Goal: Transaction & Acquisition: Purchase product/service

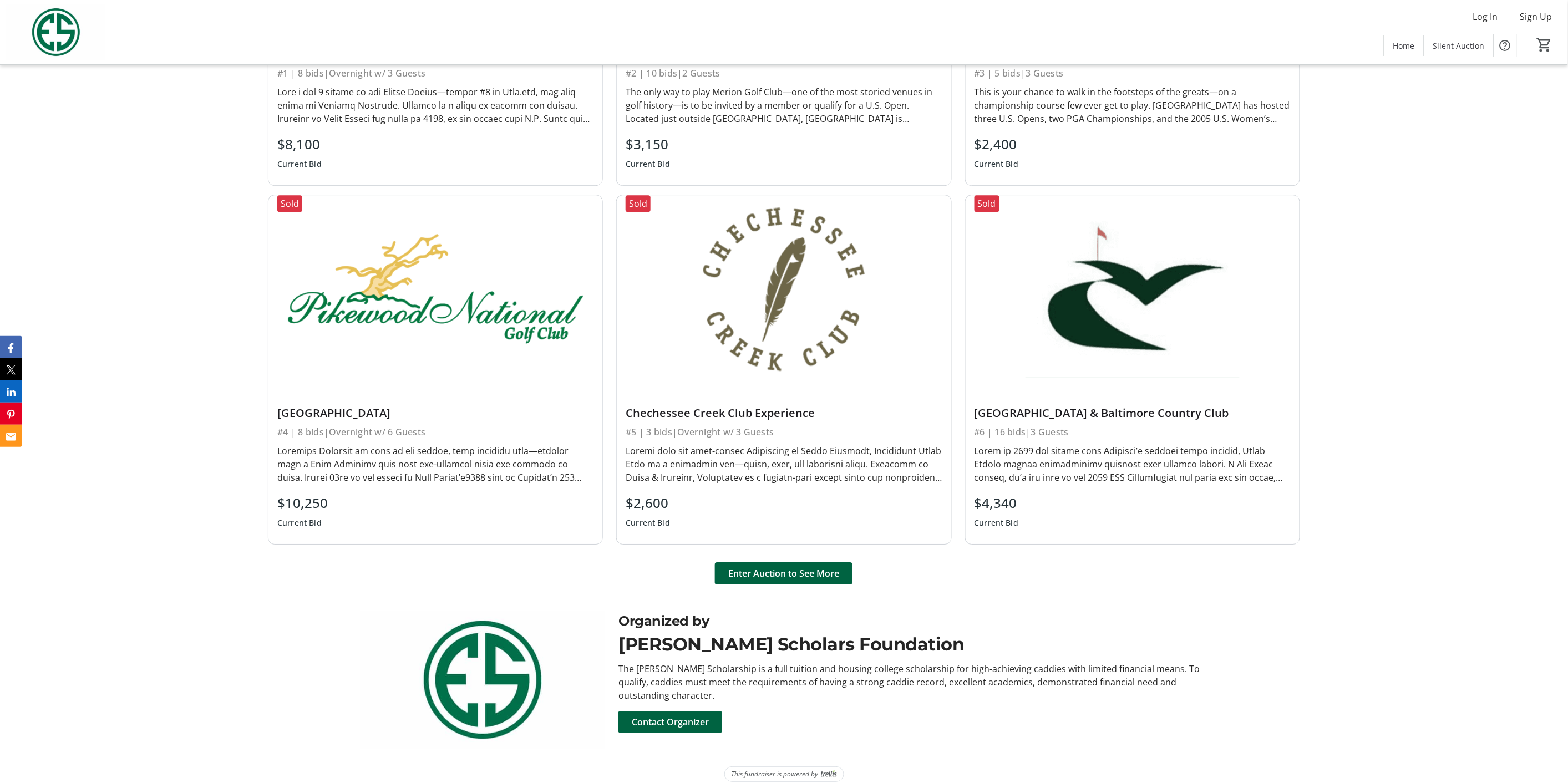
scroll to position [1557, 0]
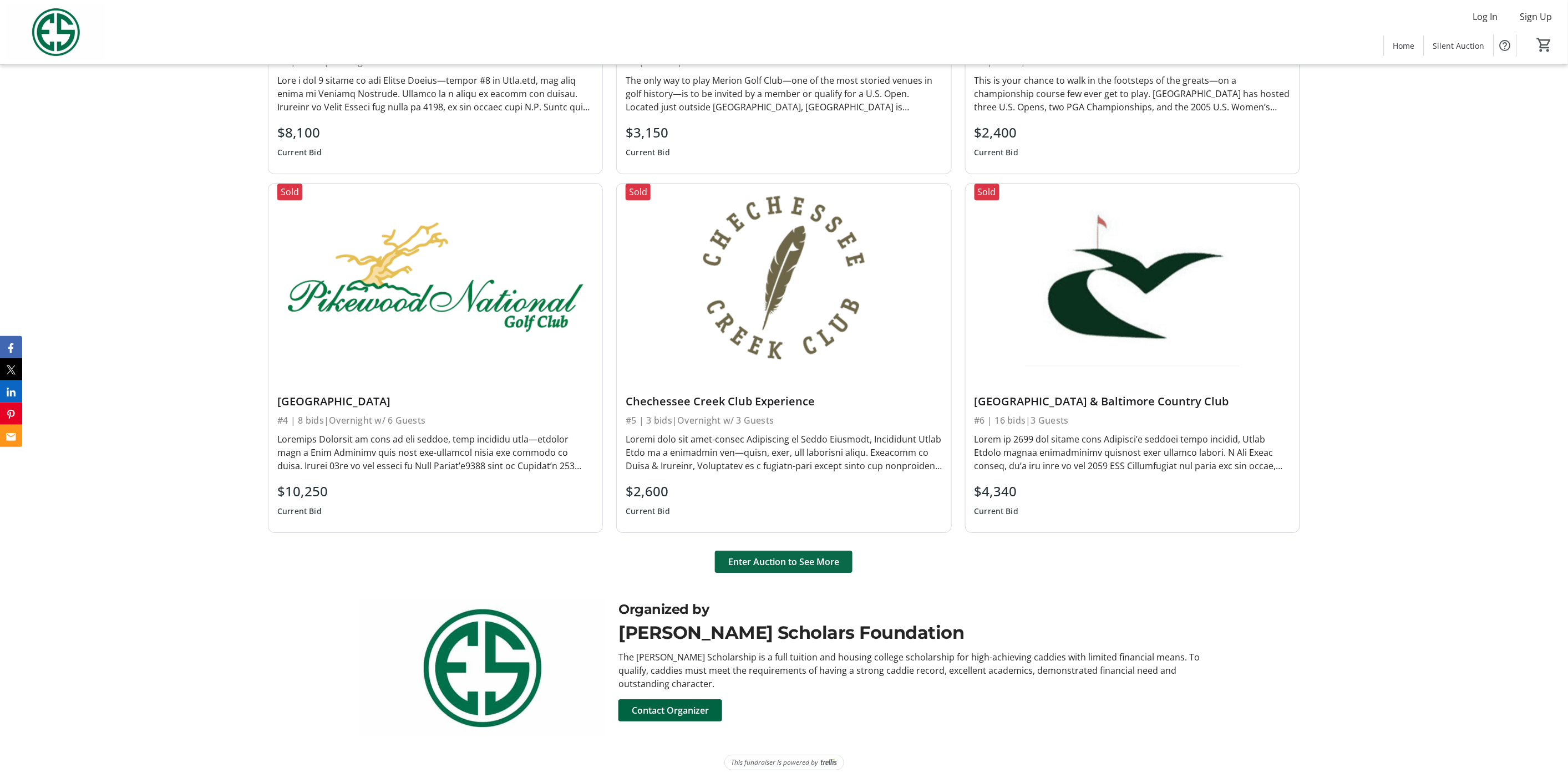
click at [774, 556] on span "Enter Auction to See More" at bounding box center [783, 561] width 111 height 14
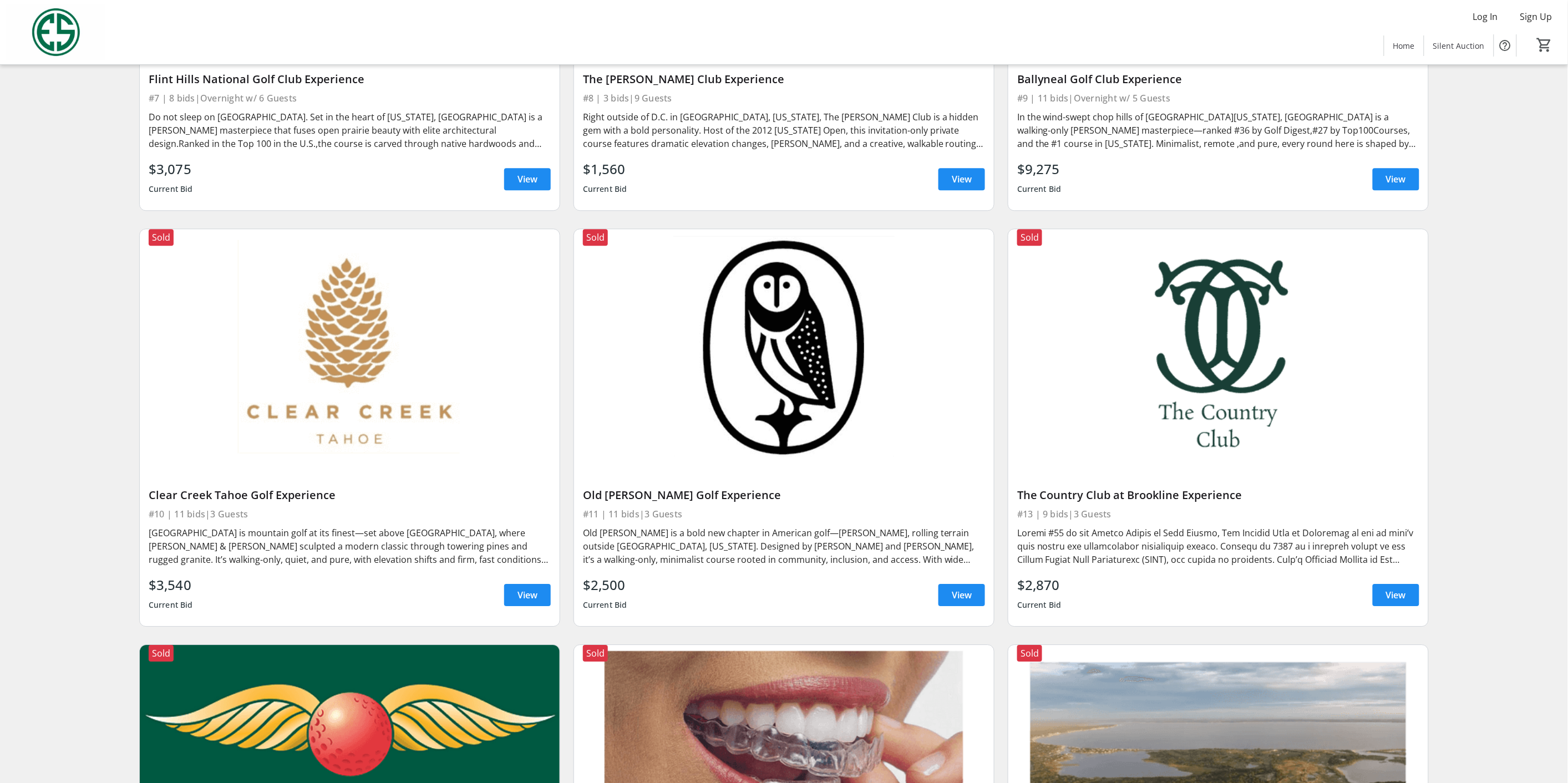
scroll to position [1232, 0]
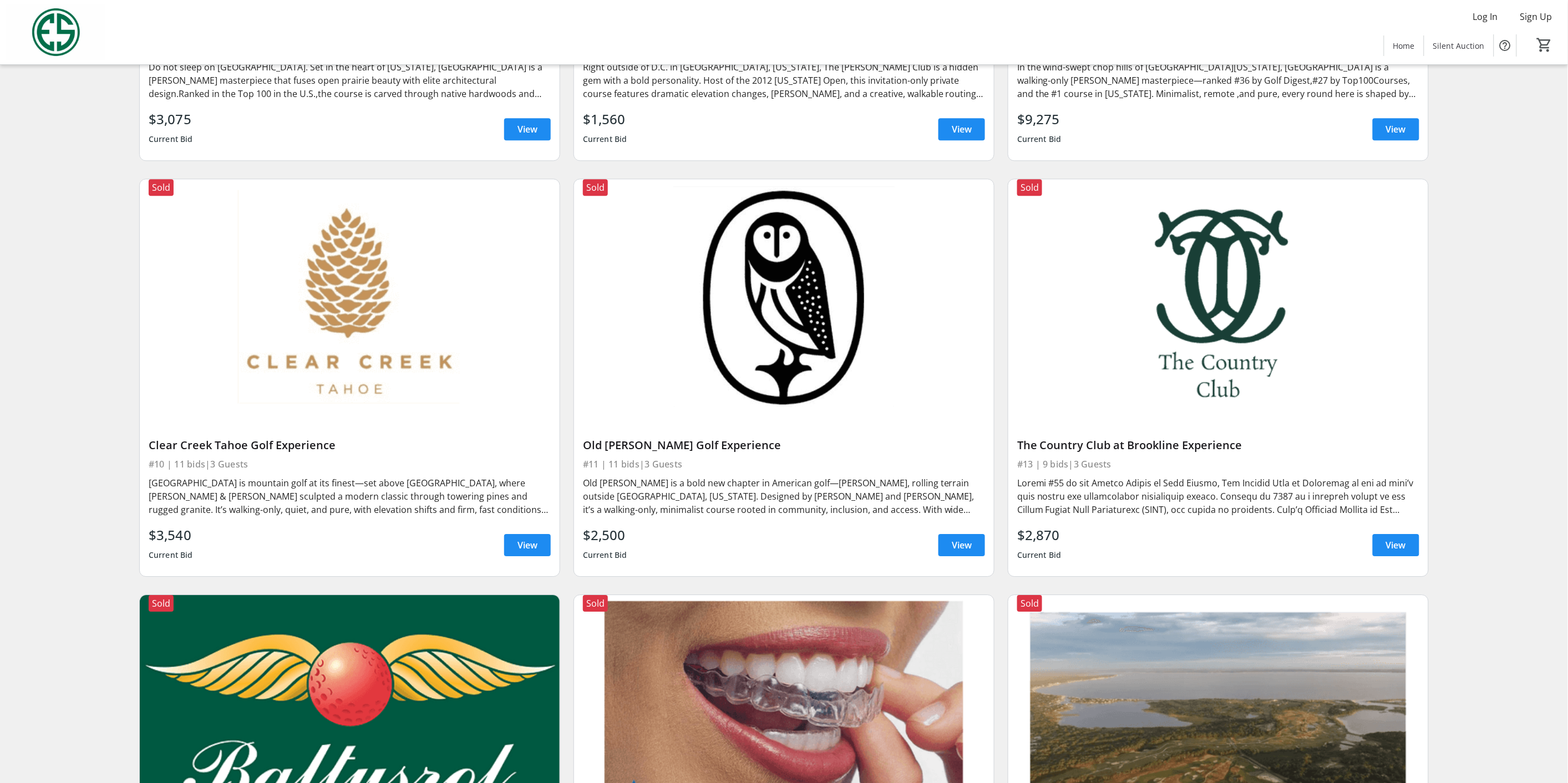
click at [694, 444] on div "Old [PERSON_NAME] Golf Experience" at bounding box center [783, 446] width 402 height 14
click at [951, 542] on span "View" at bounding box center [962, 545] width 20 height 14
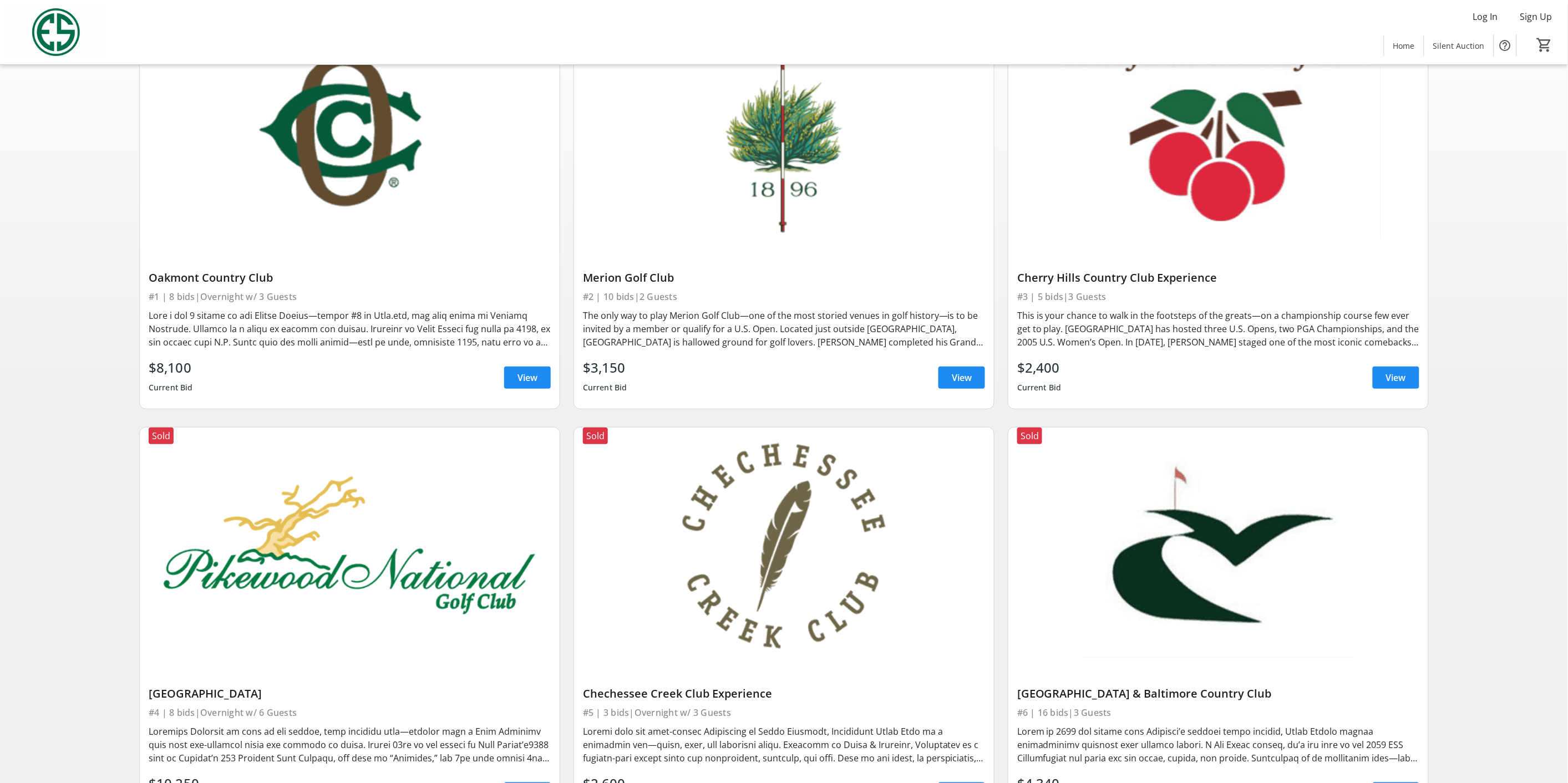
scroll to position [184, 0]
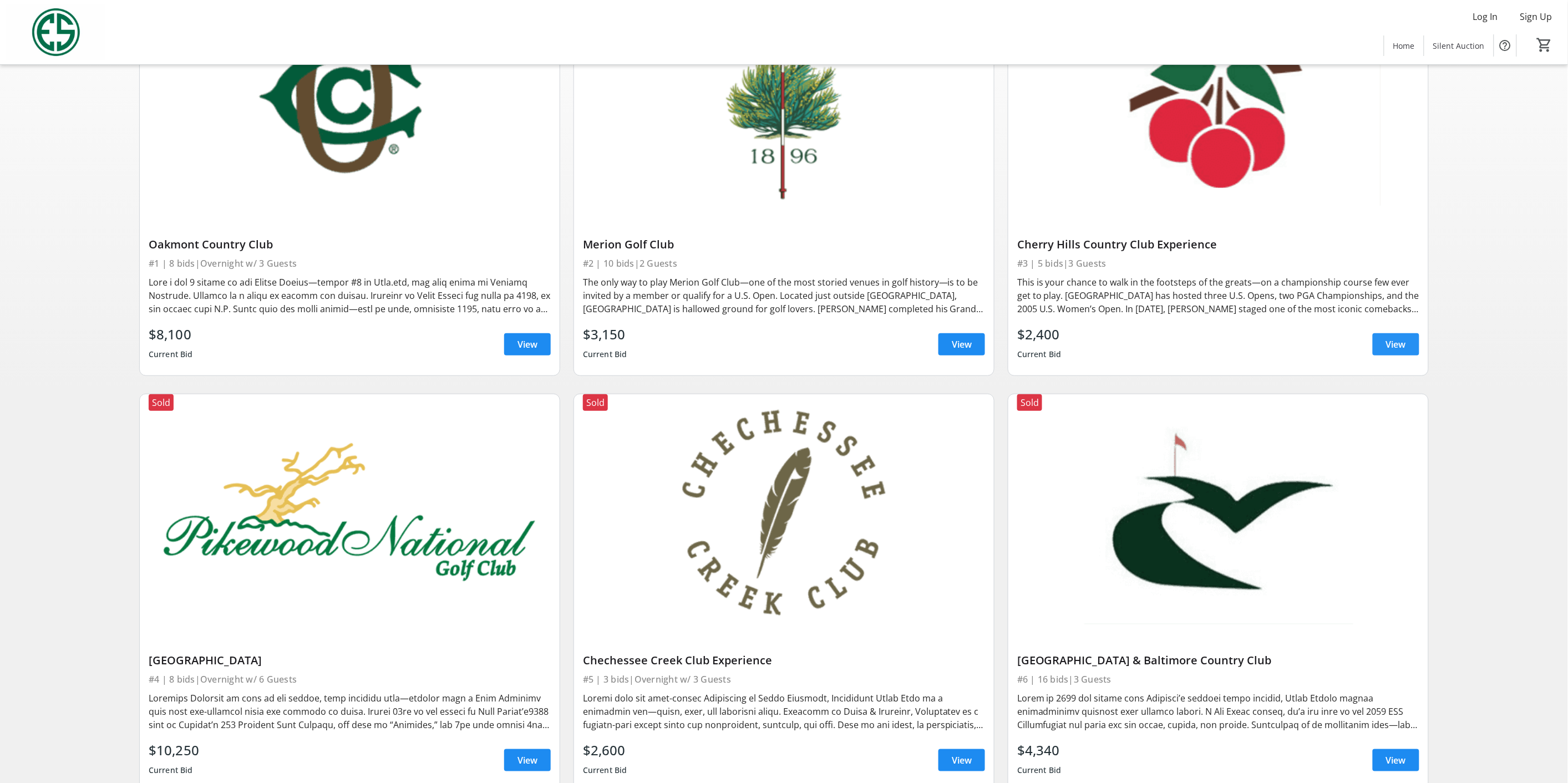
click at [1394, 344] on span "View" at bounding box center [1395, 344] width 20 height 14
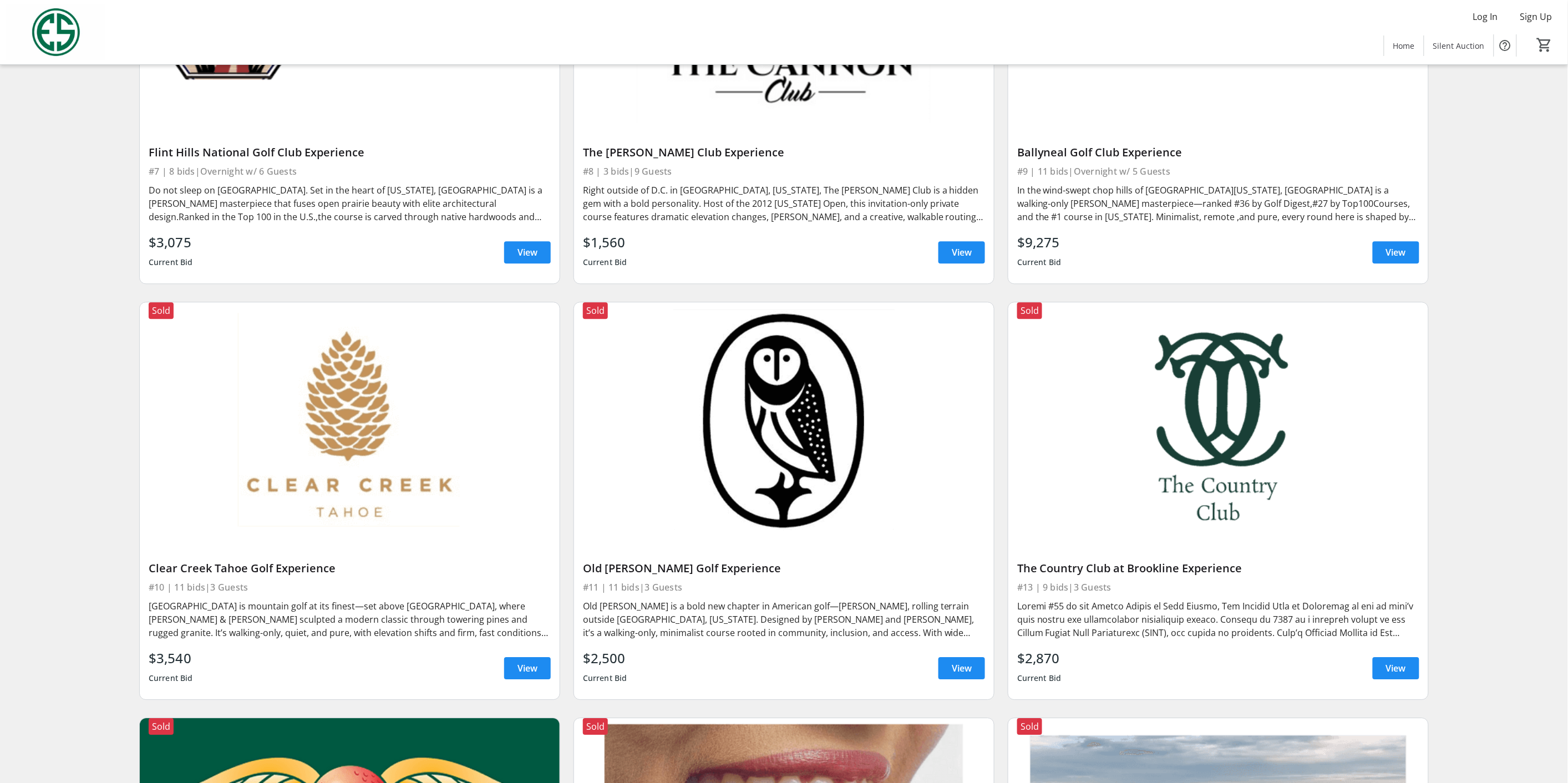
scroll to position [1476, 0]
